Goal: Task Accomplishment & Management: Manage account settings

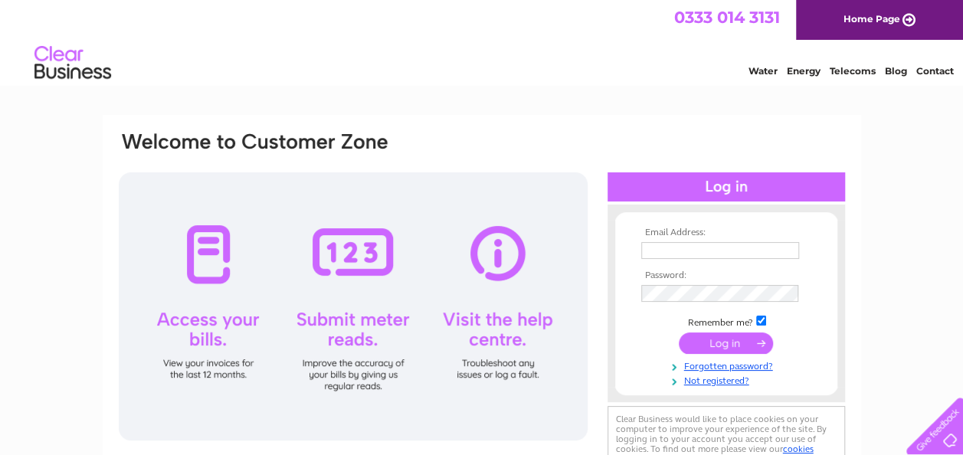
type input "angwiles@aol.com"
click at [718, 342] on input "submit" at bounding box center [726, 343] width 94 height 21
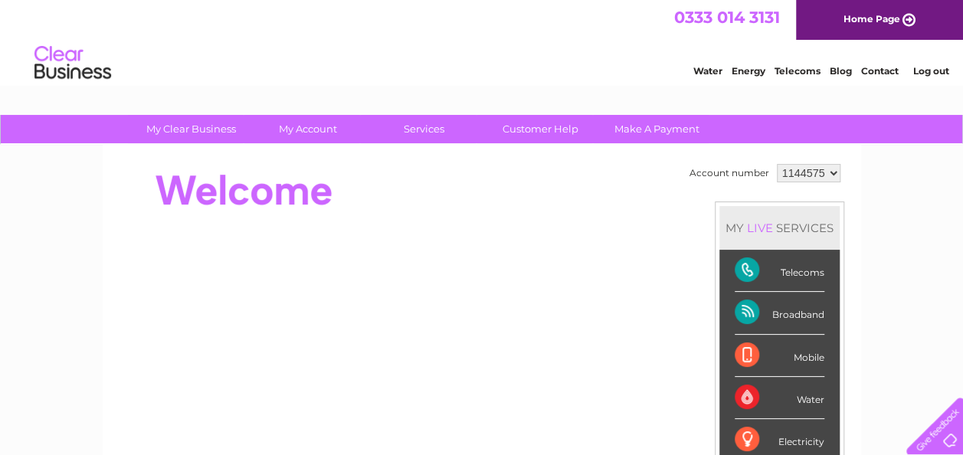
click at [794, 270] on div "Telecoms" at bounding box center [780, 271] width 90 height 42
click at [740, 271] on div "Telecoms" at bounding box center [780, 271] width 90 height 42
click at [786, 73] on link "Telecoms" at bounding box center [798, 70] width 46 height 11
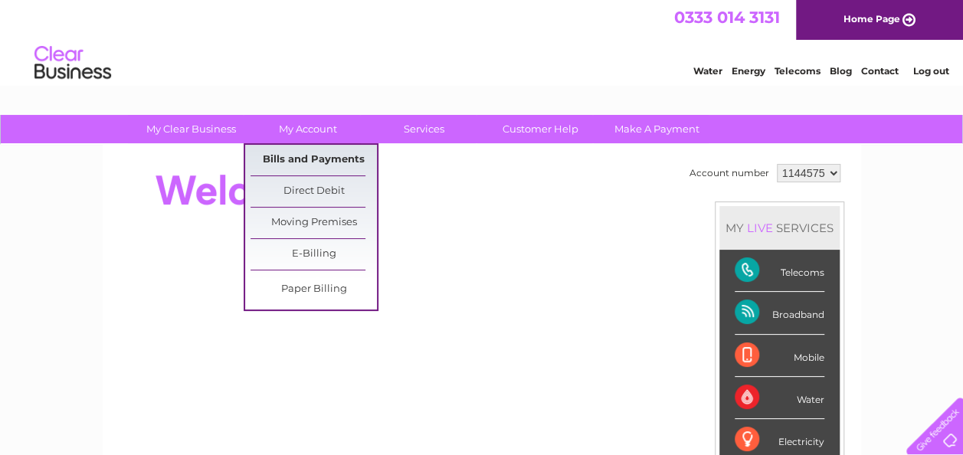
click at [325, 158] on link "Bills and Payments" at bounding box center [314, 160] width 126 height 31
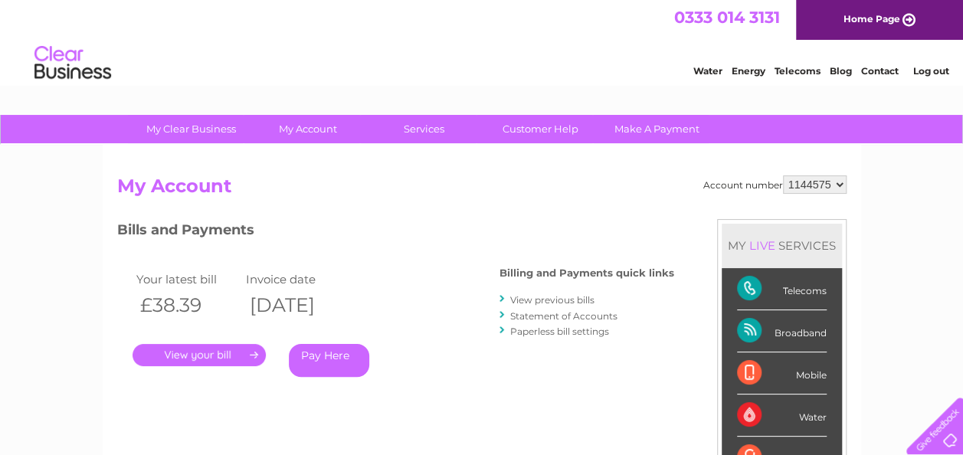
click at [254, 351] on link "." at bounding box center [199, 355] width 133 height 22
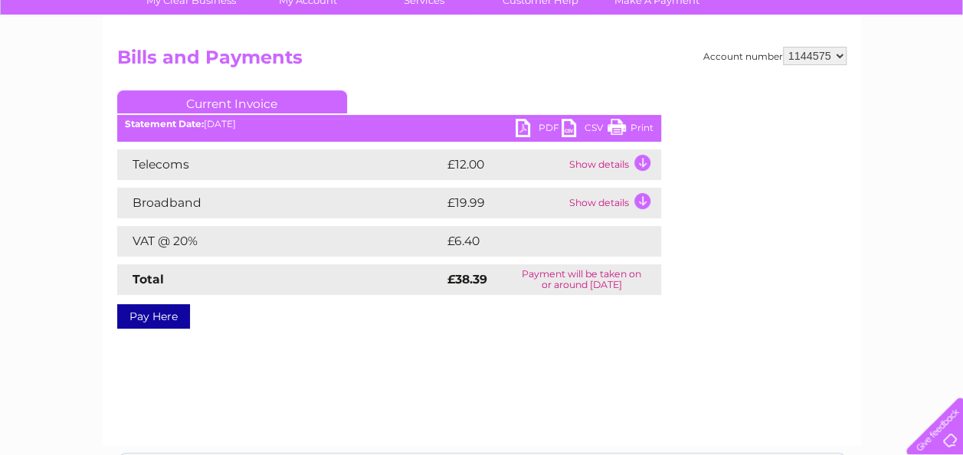
scroll to position [175, 0]
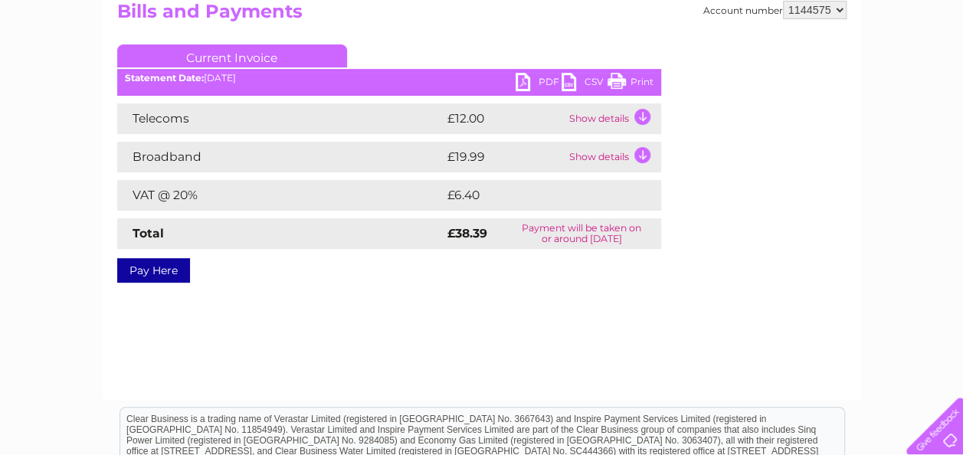
click at [521, 77] on link "PDF" at bounding box center [539, 84] width 46 height 22
